Goal: Transaction & Acquisition: Download file/media

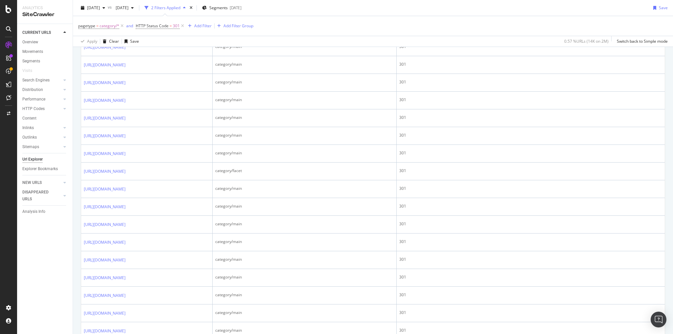
scroll to position [342, 0]
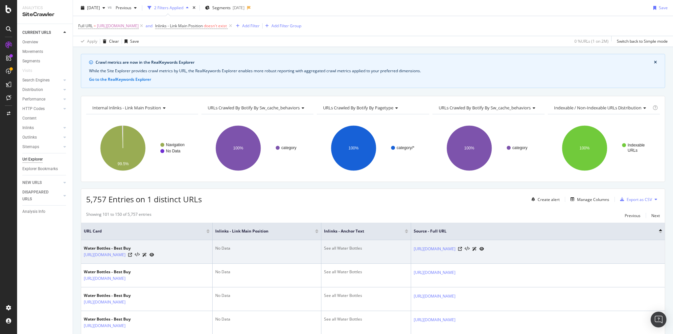
scroll to position [26, 0]
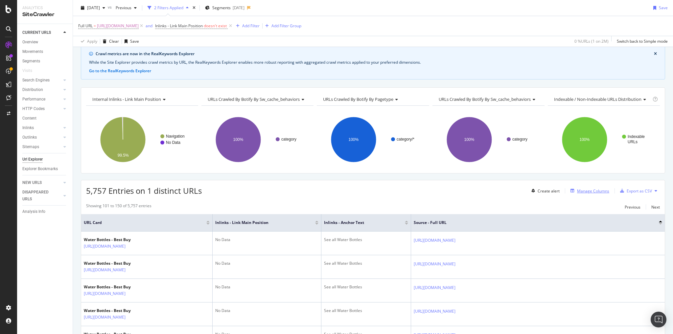
click at [580, 190] on div "Manage Columns" at bounding box center [593, 191] width 32 height 6
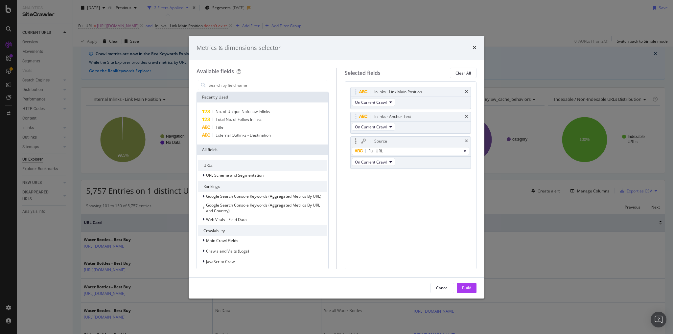
click at [375, 141] on div "Source" at bounding box center [381, 141] width 13 height 7
click at [419, 160] on div "Source Full URL On Current Crawl" at bounding box center [411, 152] width 121 height 33
click at [387, 161] on button "On Current Crawl" at bounding box center [373, 162] width 43 height 8
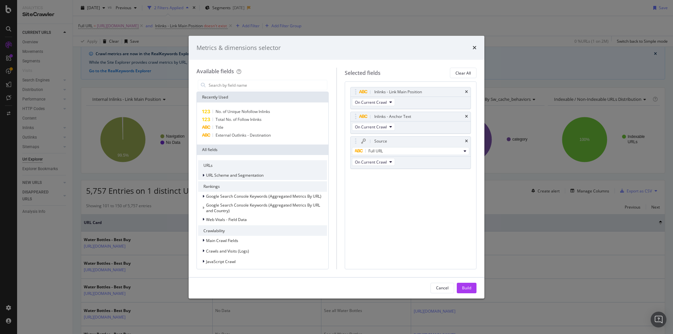
click at [258, 175] on span "URL Scheme and Segmentation" at bounding box center [235, 176] width 58 height 6
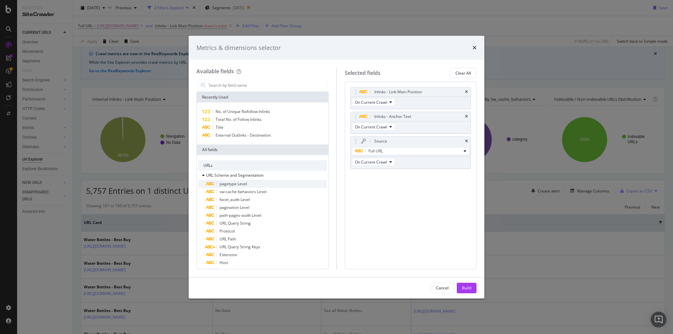
click at [240, 184] on span "pagetype Level" at bounding box center [234, 184] width 28 height 6
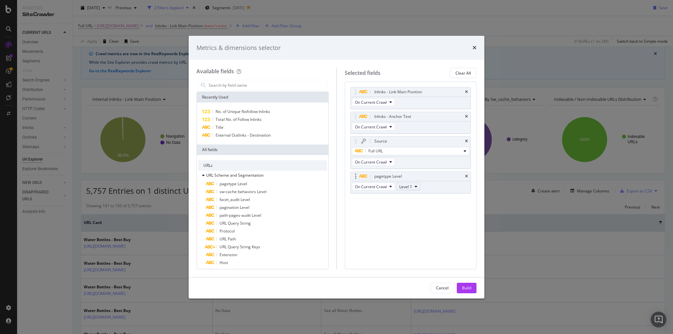
click at [411, 184] on span "Level 1" at bounding box center [406, 187] width 13 height 6
click at [464, 176] on div "pagetype Level" at bounding box center [418, 176] width 91 height 7
click at [466, 175] on icon "times" at bounding box center [466, 177] width 3 height 4
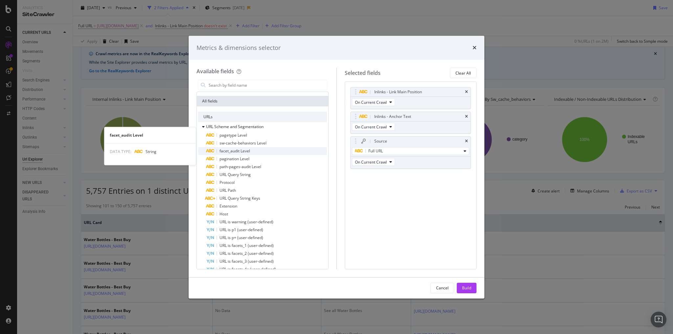
scroll to position [79, 0]
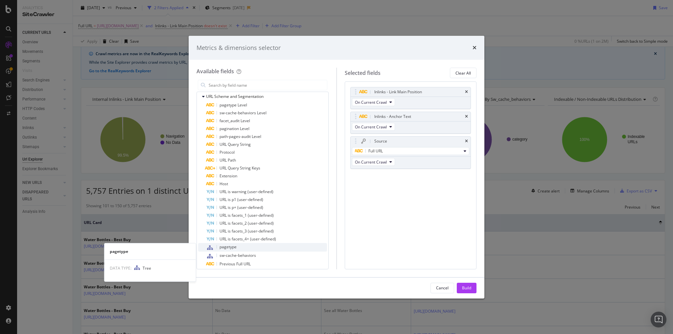
click at [243, 249] on div "pagetype" at bounding box center [266, 247] width 121 height 9
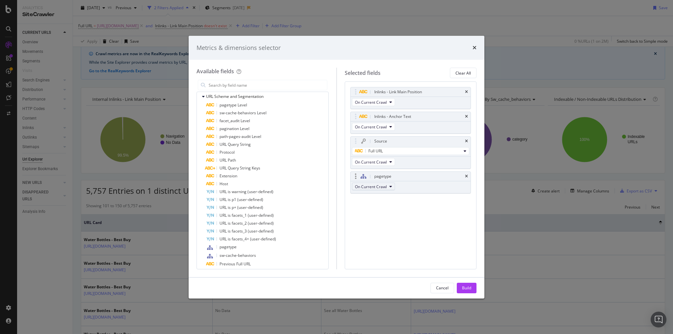
click at [392, 187] on button "On Current Crawl" at bounding box center [373, 187] width 43 height 8
click at [467, 177] on icon "times" at bounding box center [466, 177] width 3 height 4
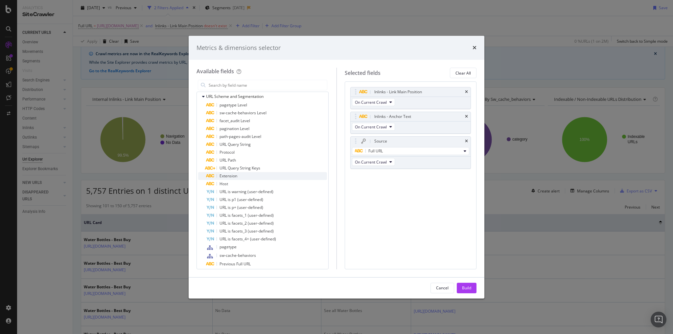
click at [227, 176] on span "Extension" at bounding box center [229, 176] width 18 height 6
click at [384, 177] on div "Extension" at bounding box center [384, 176] width 18 height 7
click at [467, 175] on icon "times" at bounding box center [466, 177] width 3 height 4
click at [237, 160] on div "URL Path" at bounding box center [266, 161] width 121 height 8
click at [386, 177] on div "URL Path" at bounding box center [383, 176] width 16 height 7
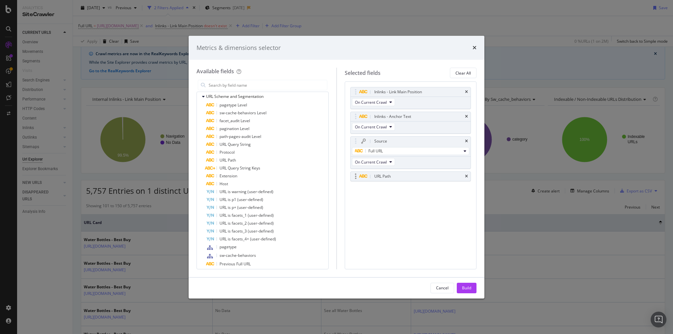
click at [358, 175] on div "modal" at bounding box center [356, 176] width 8 height 7
click at [358, 175] on div "URL Path" at bounding box center [411, 176] width 120 height 9
click at [465, 175] on icon "times" at bounding box center [466, 177] width 3 height 4
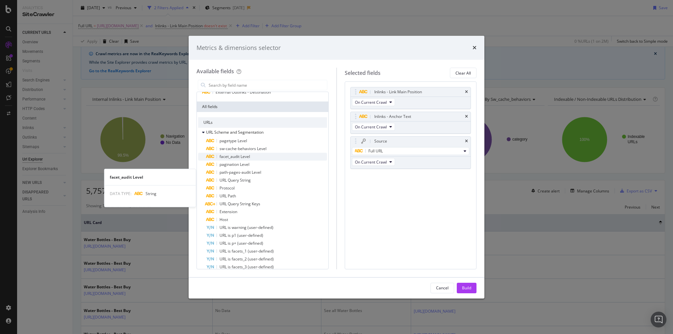
scroll to position [26, 0]
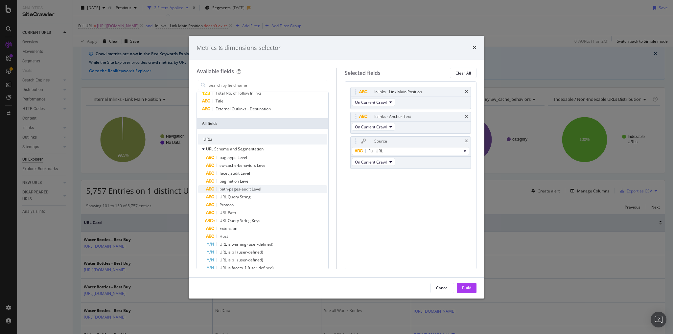
click at [242, 188] on span "path-pages-audit Level" at bounding box center [241, 189] width 42 height 6
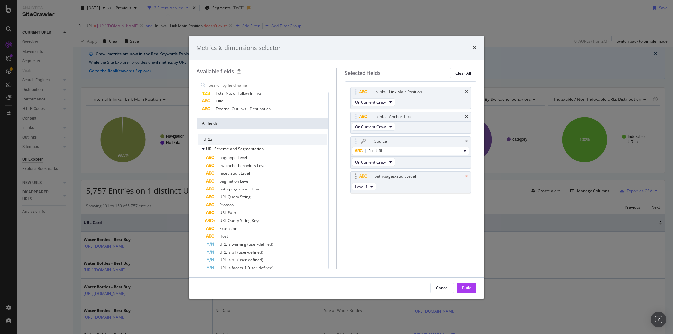
click at [467, 175] on icon "times" at bounding box center [466, 177] width 3 height 4
click at [471, 290] on div "Build" at bounding box center [466, 288] width 9 height 6
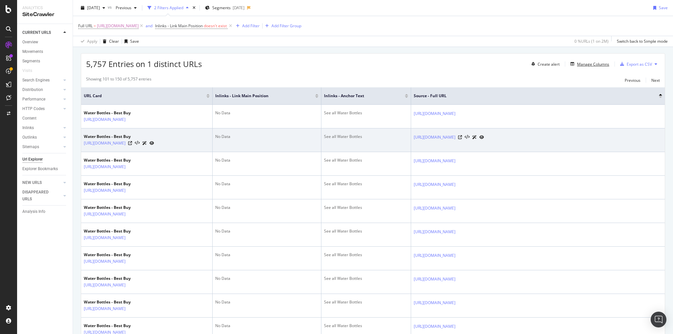
scroll to position [158, 0]
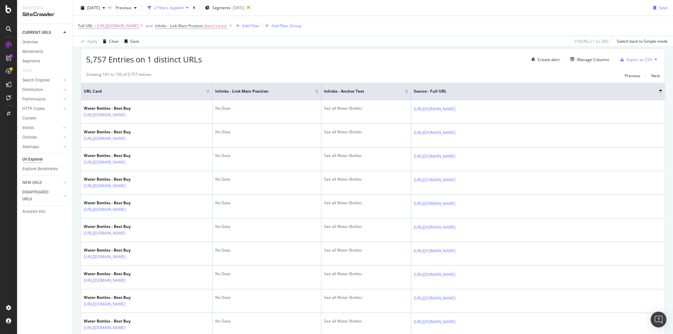
click at [659, 89] on div at bounding box center [660, 90] width 3 height 2
click at [659, 92] on div at bounding box center [660, 93] width 3 height 2
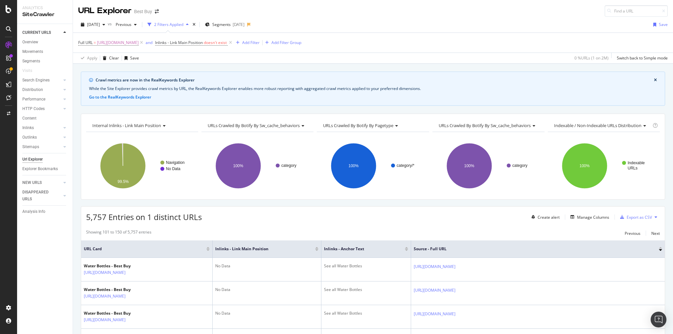
click at [659, 250] on div at bounding box center [660, 251] width 3 height 2
click at [659, 247] on div at bounding box center [660, 248] width 3 height 2
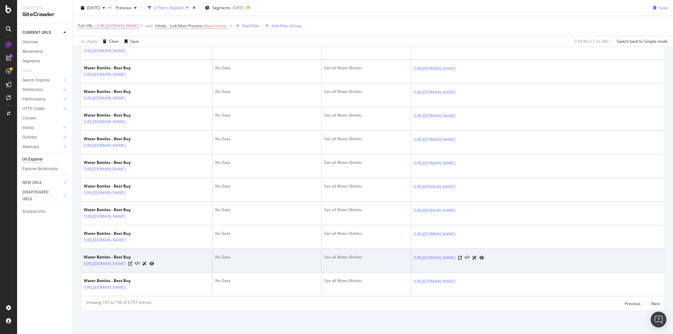
scroll to position [1777, 0]
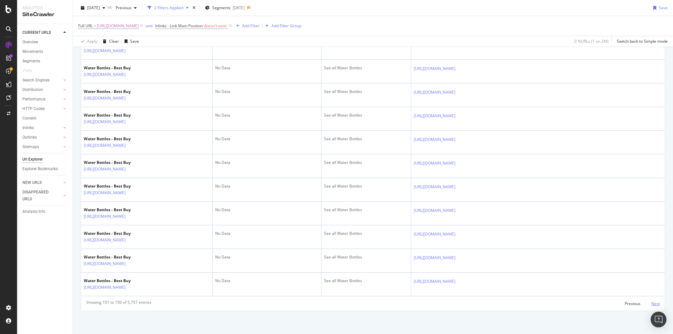
click at [652, 303] on div "Next" at bounding box center [656, 304] width 9 height 6
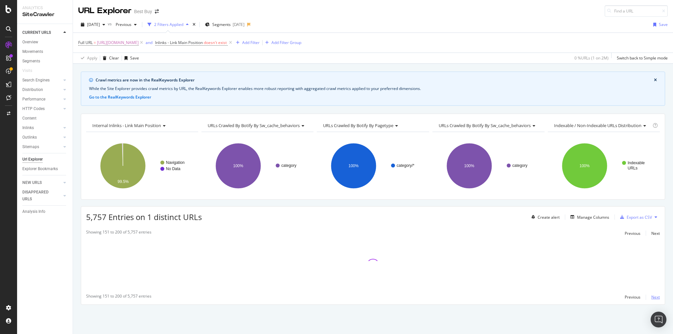
scroll to position [0, 0]
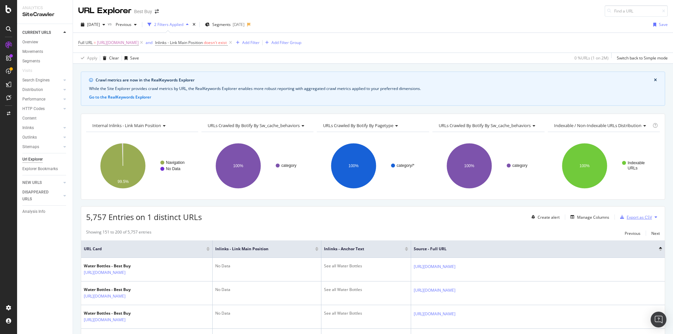
click at [632, 215] on div "Export as CSV" at bounding box center [639, 218] width 25 height 6
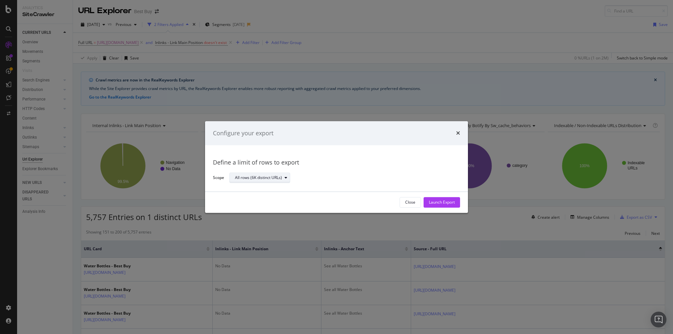
click at [274, 179] on div "All rows (6K distinct URLs)" at bounding box center [258, 178] width 47 height 4
click at [390, 176] on div "All rows (6K distinct URLs)" at bounding box center [343, 178] width 226 height 12
click at [441, 203] on div "Launch Export" at bounding box center [442, 203] width 26 height 6
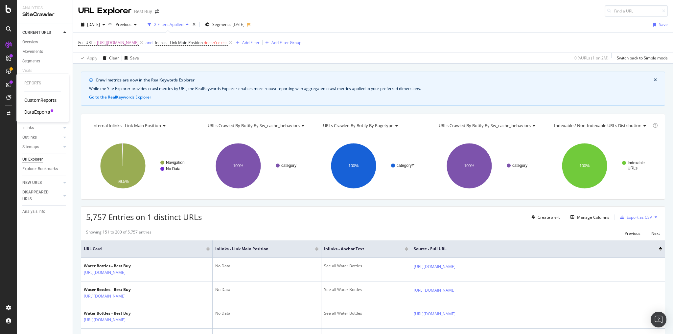
click at [41, 112] on div "DataExports" at bounding box center [37, 112] width 26 height 7
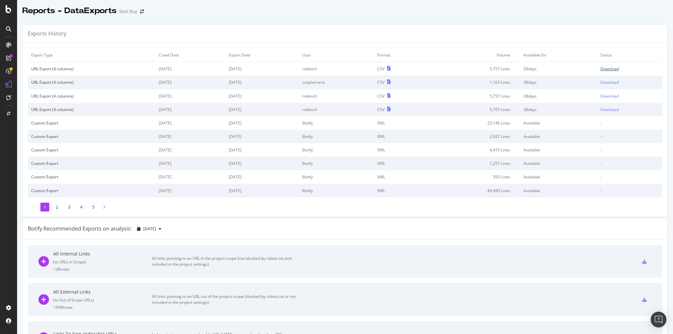
click at [607, 68] on div "Download" at bounding box center [610, 69] width 18 height 6
